Goal: Task Accomplishment & Management: Complete application form

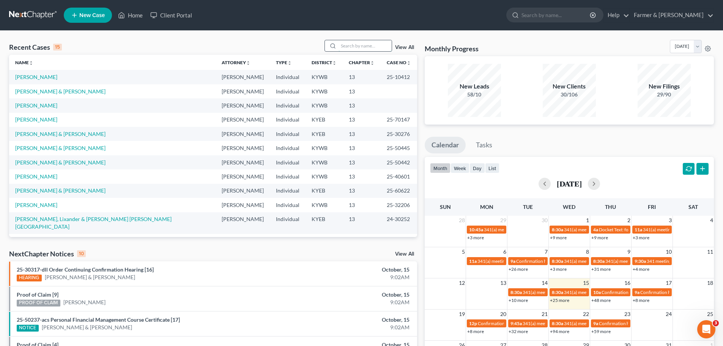
click at [345, 48] on input "search" at bounding box center [365, 45] width 53 height 11
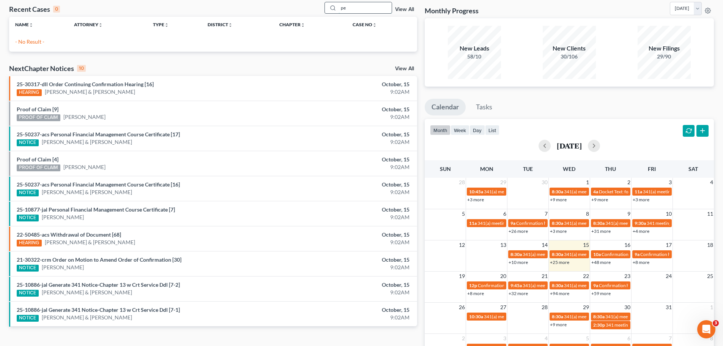
type input "p"
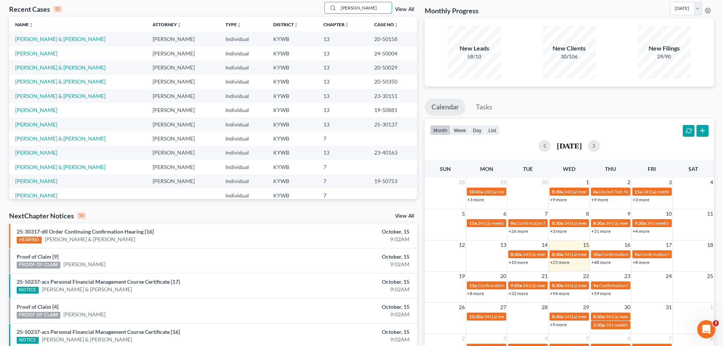
scroll to position [38, 0]
drag, startPoint x: 362, startPoint y: 7, endPoint x: 319, endPoint y: 9, distance: 42.6
click at [319, 9] on div "Recent Cases 13 [PERSON_NAME] View All" at bounding box center [213, 9] width 408 height 15
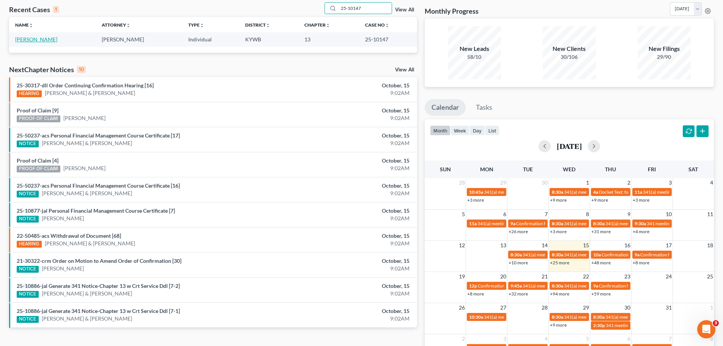
type input "25-10147"
click at [37, 43] on link "[PERSON_NAME]" at bounding box center [36, 39] width 42 height 6
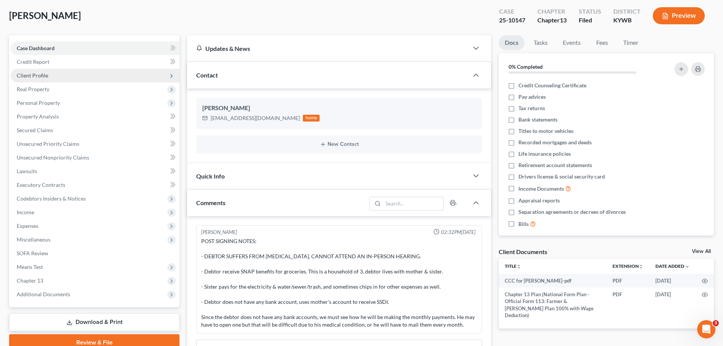
click at [30, 75] on span "Client Profile" at bounding box center [32, 75] width 31 height 6
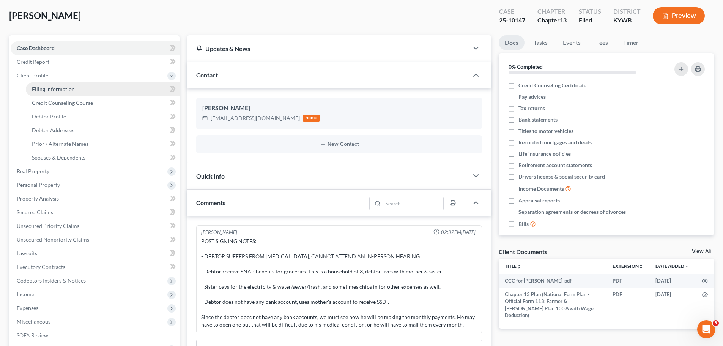
click at [49, 89] on span "Filing Information" at bounding box center [53, 89] width 43 height 6
select select "1"
select select "0"
select select "3"
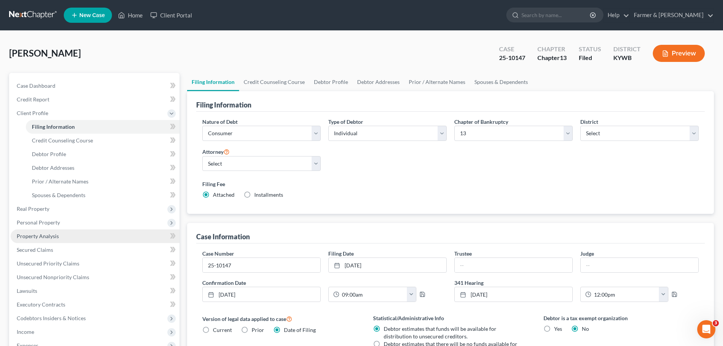
click at [45, 235] on span "Property Analysis" at bounding box center [38, 236] width 42 height 6
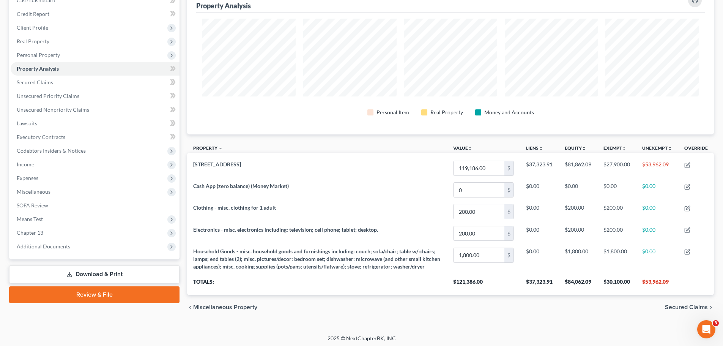
scroll to position [95, 0]
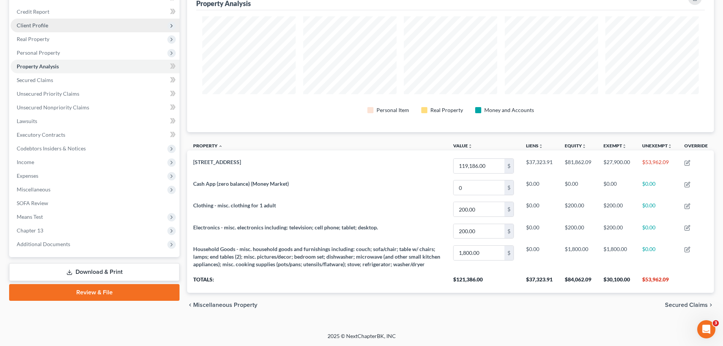
click at [31, 22] on span "Client Profile" at bounding box center [32, 25] width 31 height 6
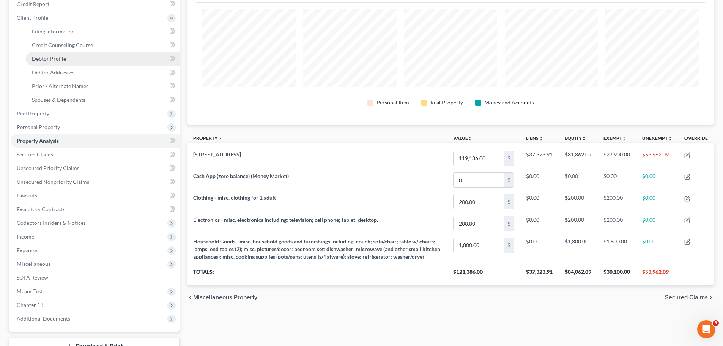
click at [51, 57] on span "Debtor Profile" at bounding box center [49, 58] width 34 height 6
select select "0"
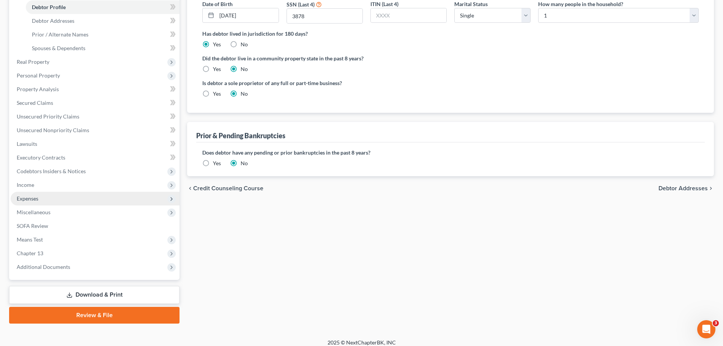
scroll to position [153, 0]
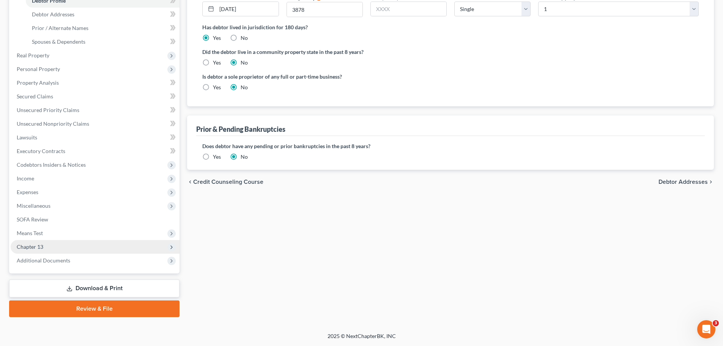
click at [42, 245] on span "Chapter 13" at bounding box center [30, 246] width 27 height 6
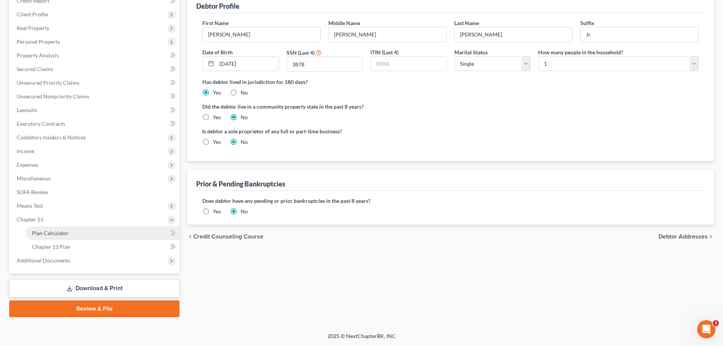
click at [53, 228] on link "Plan Calculator" at bounding box center [103, 233] width 154 height 14
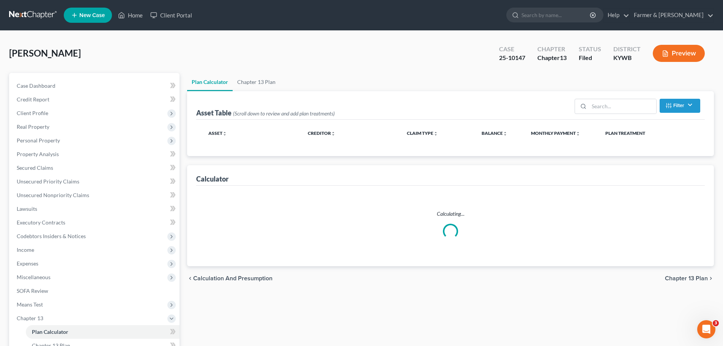
click at [181, 170] on div "Case Dashboard Payments Invoices Payments Payments Credit Report Client Profile" at bounding box center [94, 244] width 178 height 343
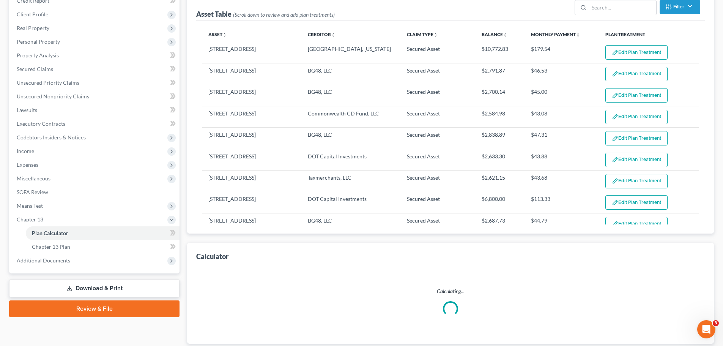
select select "59"
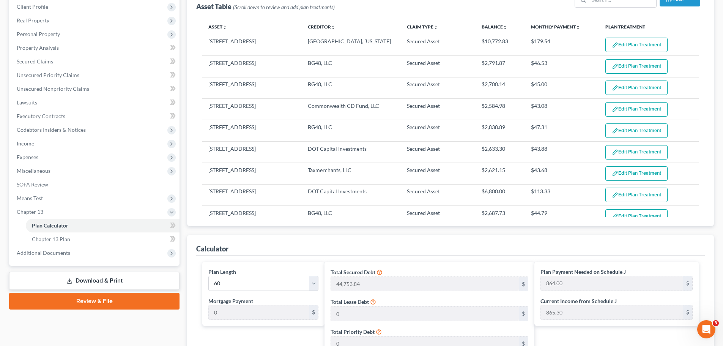
scroll to position [99, 0]
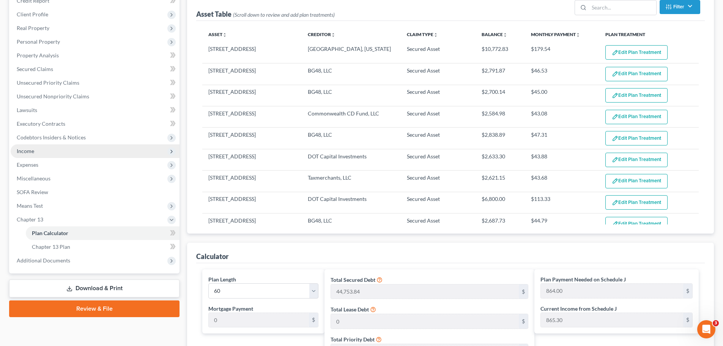
click at [39, 144] on span "Income" at bounding box center [95, 151] width 169 height 14
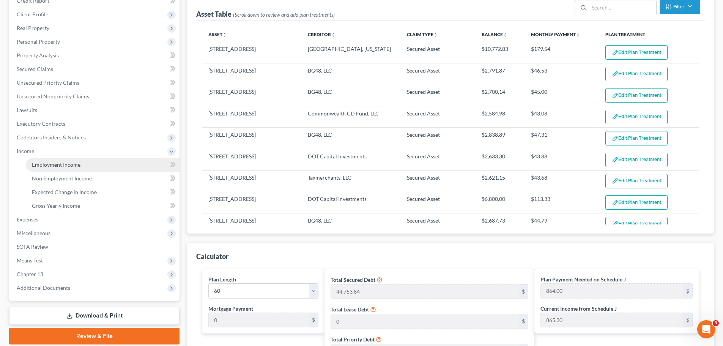
click at [39, 158] on link "Employment Income" at bounding box center [103, 165] width 154 height 14
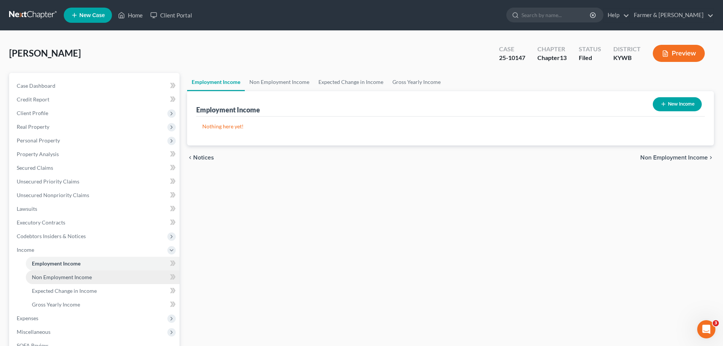
click at [83, 272] on link "Non Employment Income" at bounding box center [103, 277] width 154 height 14
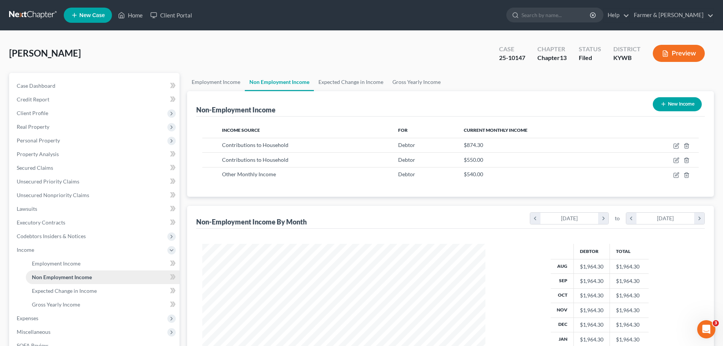
scroll to position [142, 298]
click at [39, 85] on span "Case Dashboard" at bounding box center [36, 85] width 39 height 6
